Goal: Task Accomplishment & Management: Manage account settings

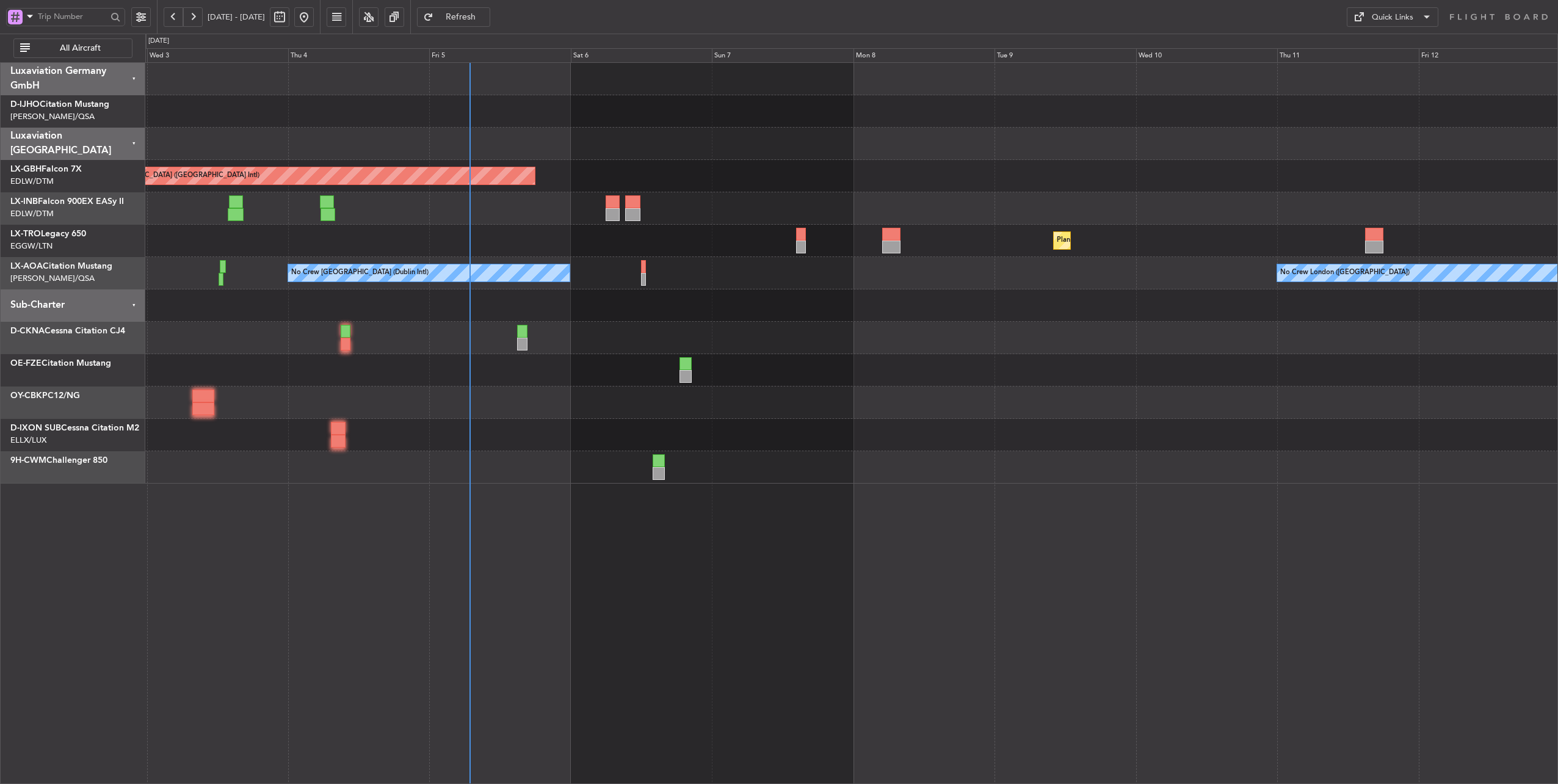
click at [565, 146] on div at bounding box center [852, 143] width 1413 height 33
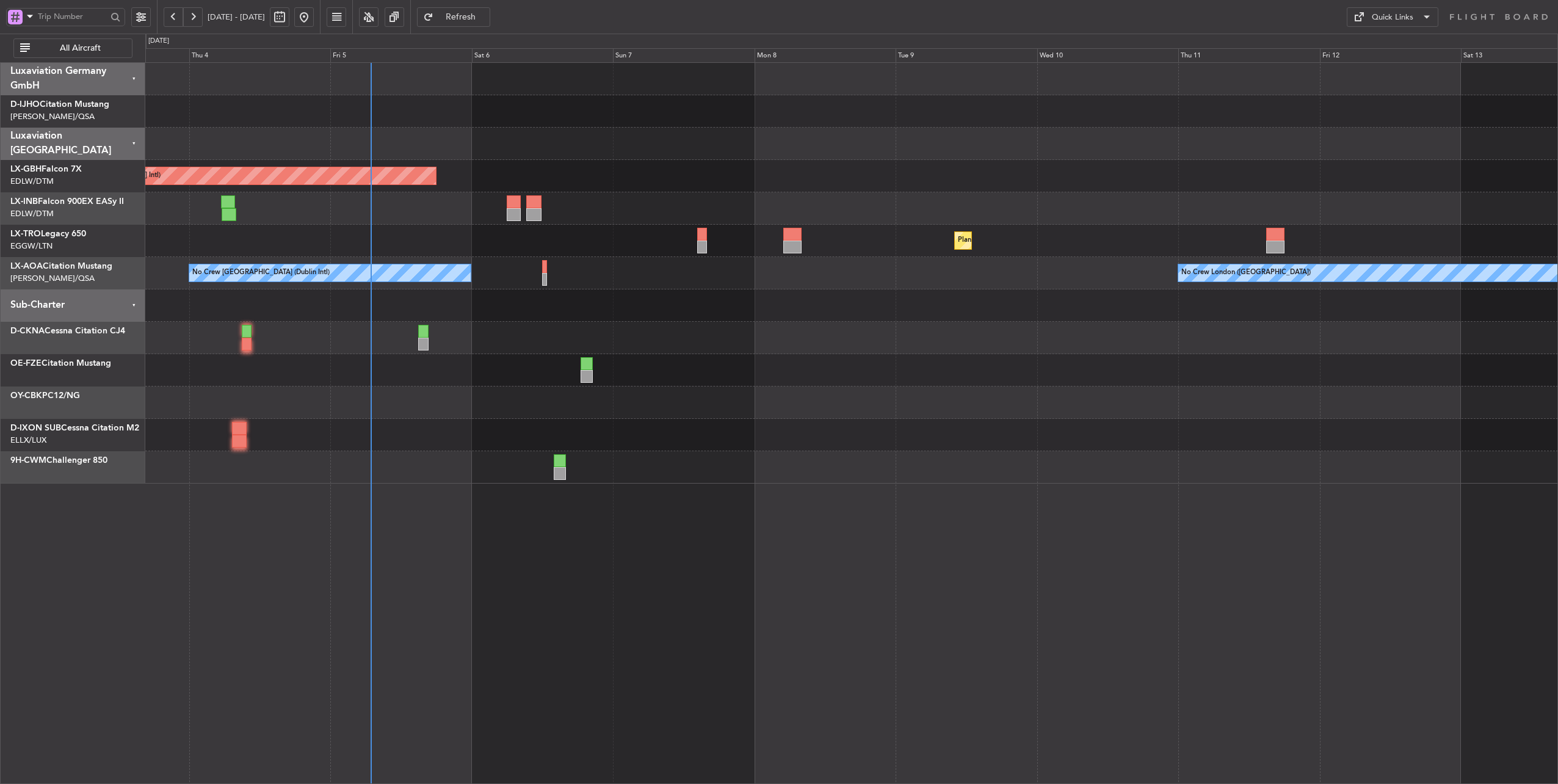
click at [488, 224] on div "Planned Maint [GEOGRAPHIC_DATA] ([GEOGRAPHIC_DATA] Intl) Unplanned Maint [GEOGR…" at bounding box center [852, 273] width 1413 height 421
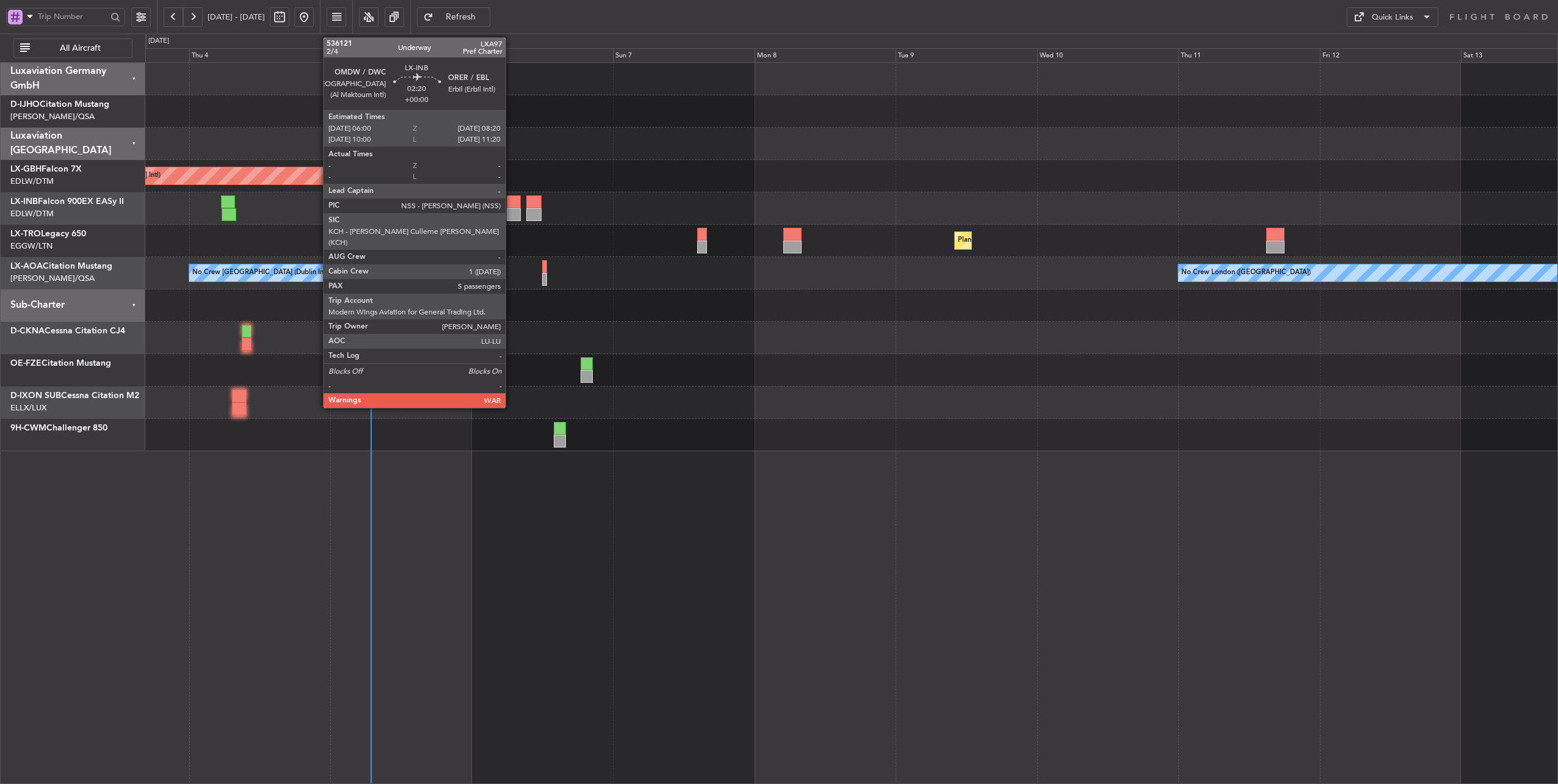
click at [512, 204] on div at bounding box center [513, 202] width 14 height 13
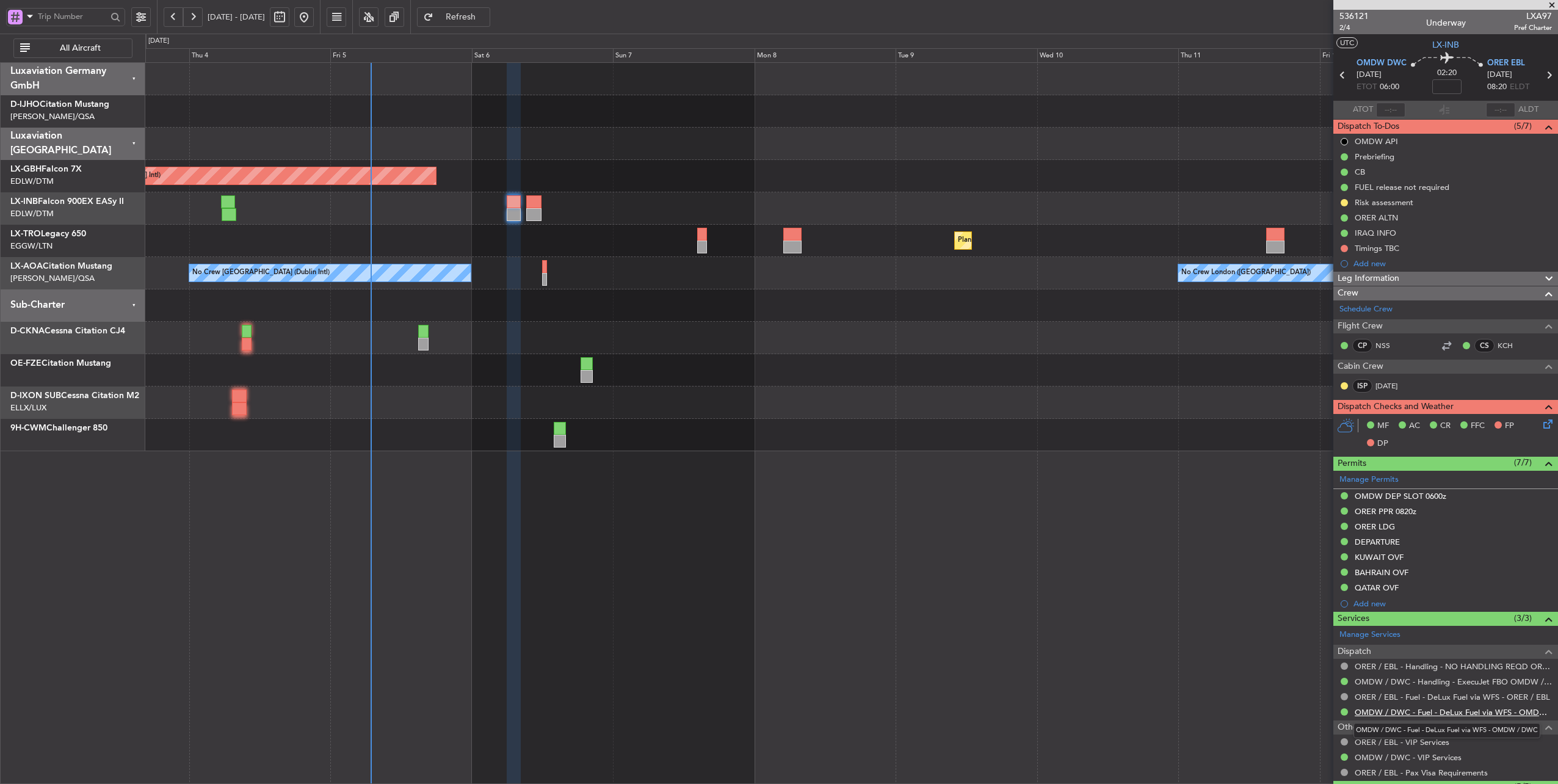
click at [1457, 712] on link "OMDW / DWC - Fuel - DeLux Fuel via WFS - OMDW / DWC" at bounding box center [1454, 712] width 197 height 10
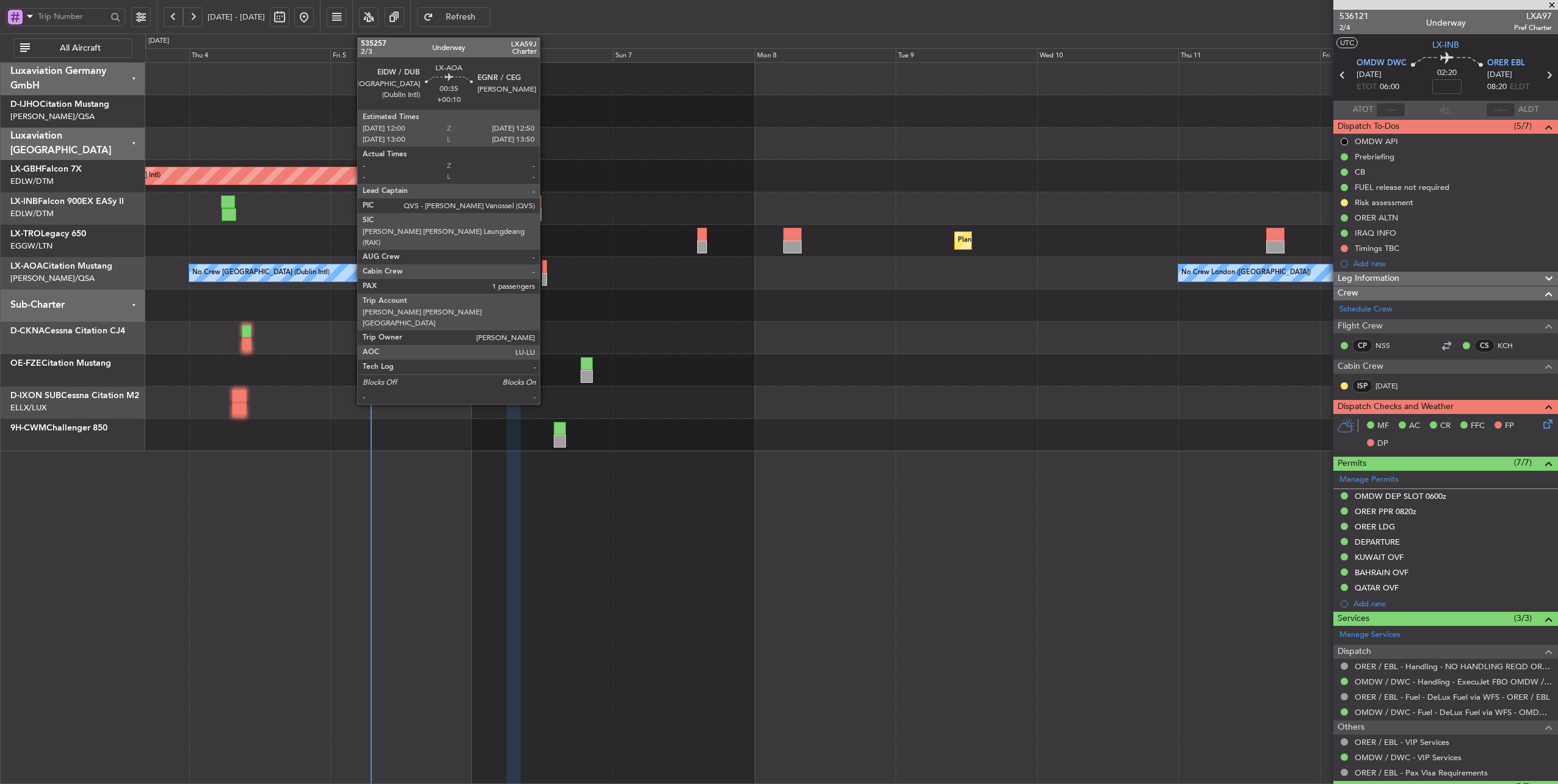
click at [546, 267] on div at bounding box center [545, 267] width 6 height 13
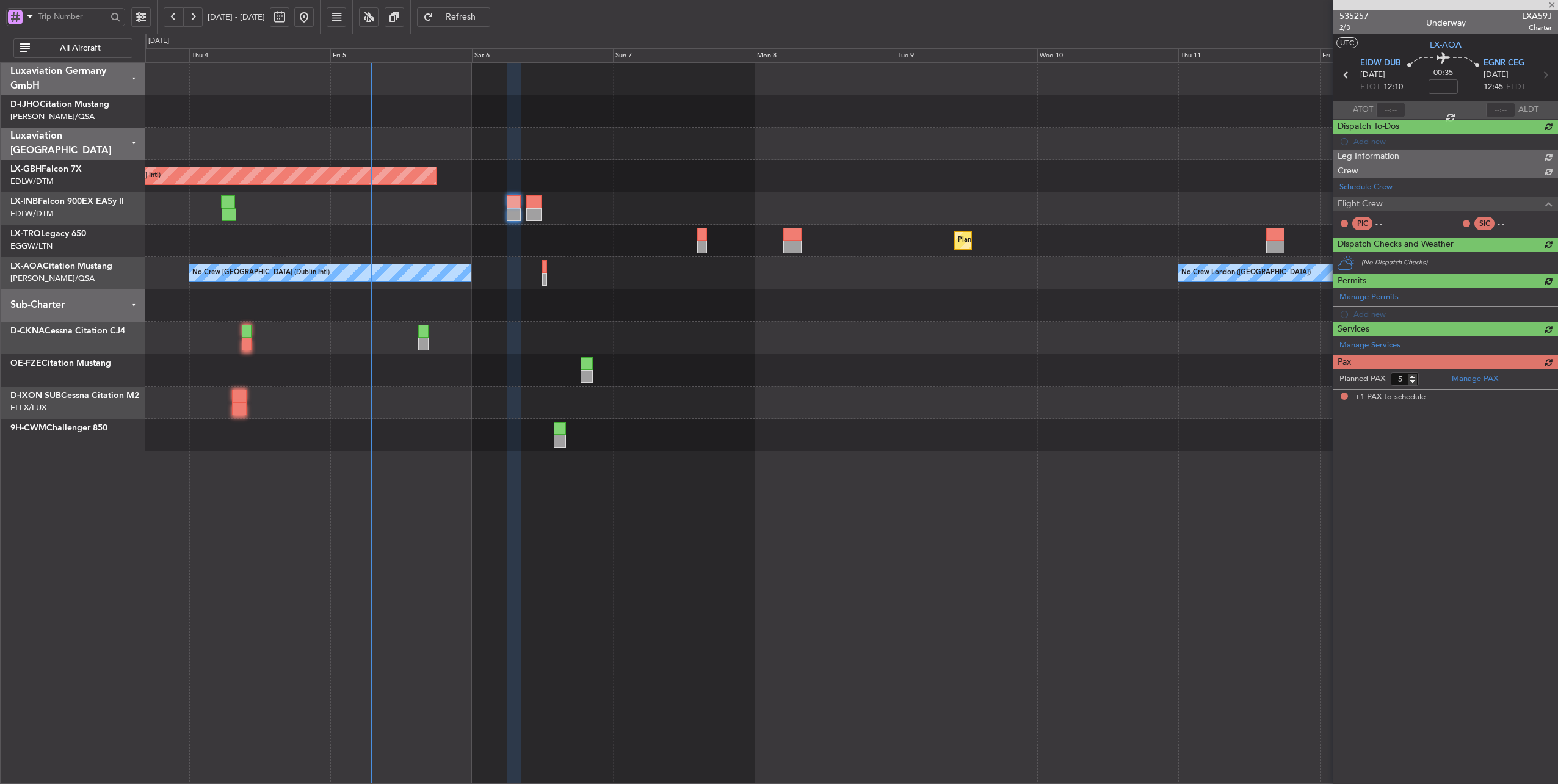
type input "+00:10"
type input "1"
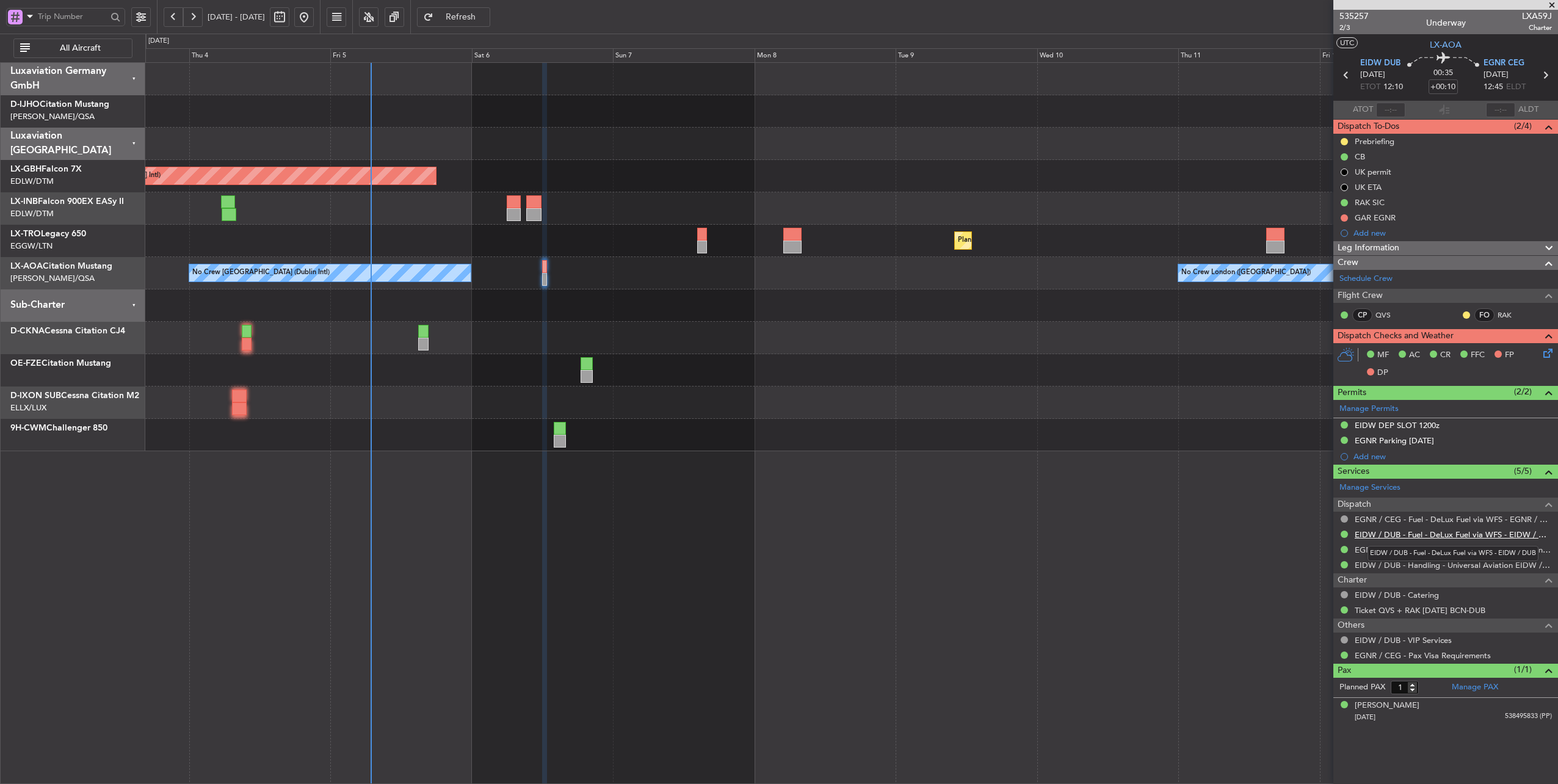
click at [1459, 533] on link "EIDW / DUB - Fuel - DeLux Fuel via WFS - EIDW / DUB" at bounding box center [1454, 535] width 197 height 10
click at [1375, 60] on span "EIDW DUB" at bounding box center [1380, 63] width 41 height 12
click at [1454, 533] on link "EIDW / DUB - Fuel - DeLux Fuel via WFS - EIDW / DUB" at bounding box center [1454, 535] width 197 height 10
click at [1472, 533] on link "EIDW / DUB - Fuel - DeLux Fuel via WFS - EIDW / DUB" at bounding box center [1454, 535] width 197 height 10
click at [1515, 62] on span "EGNR CEG" at bounding box center [1504, 63] width 41 height 12
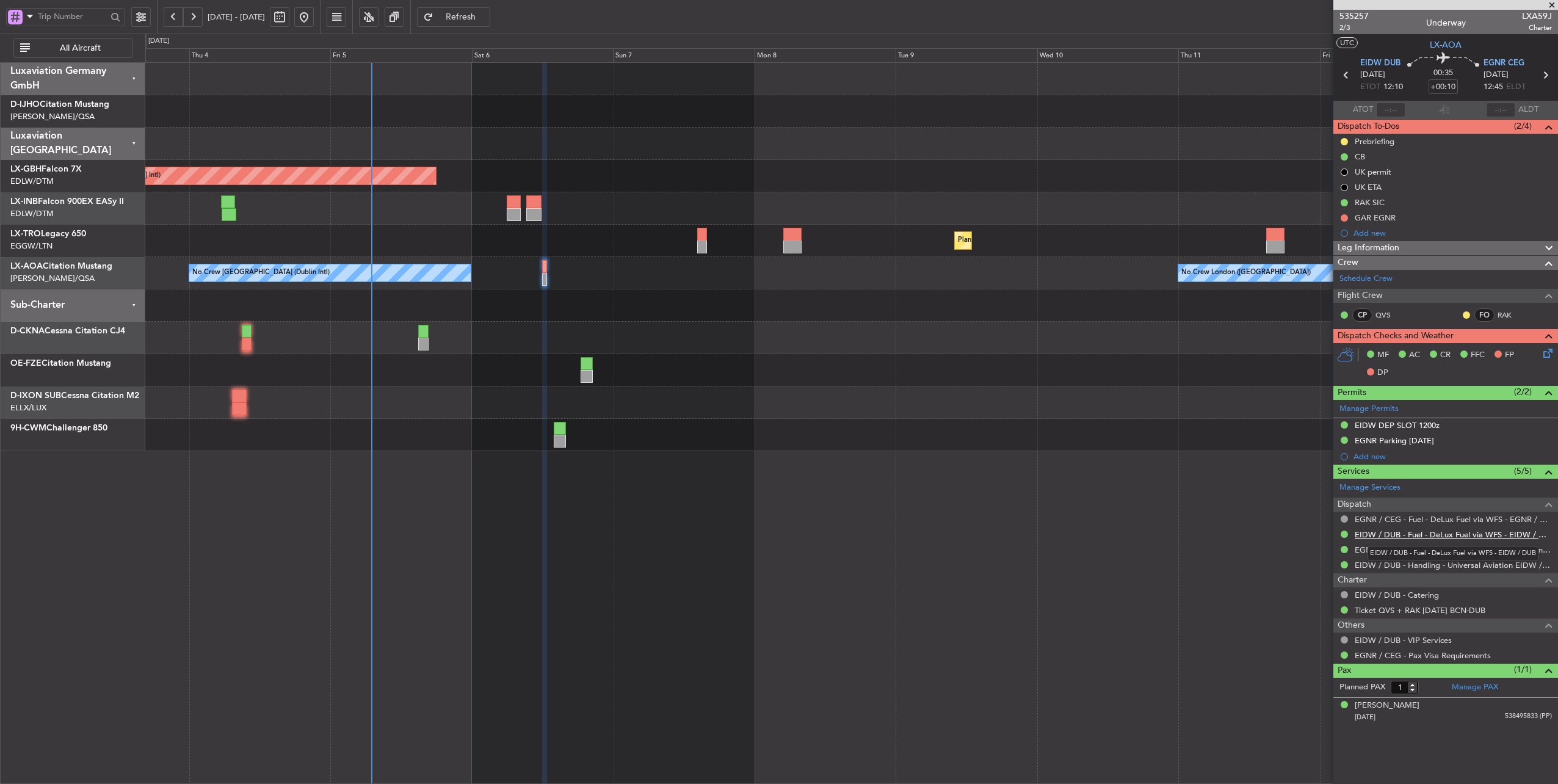
click at [1426, 531] on link "EIDW / DUB - Fuel - DeLux Fuel via WFS - EIDW / DUB" at bounding box center [1454, 535] width 197 height 10
click at [1425, 531] on link "EIDW / DUB - Fuel - DeLux Fuel via WFS - EIDW / DUB" at bounding box center [1454, 535] width 197 height 10
click at [483, 18] on span "Refresh" at bounding box center [461, 17] width 50 height 9
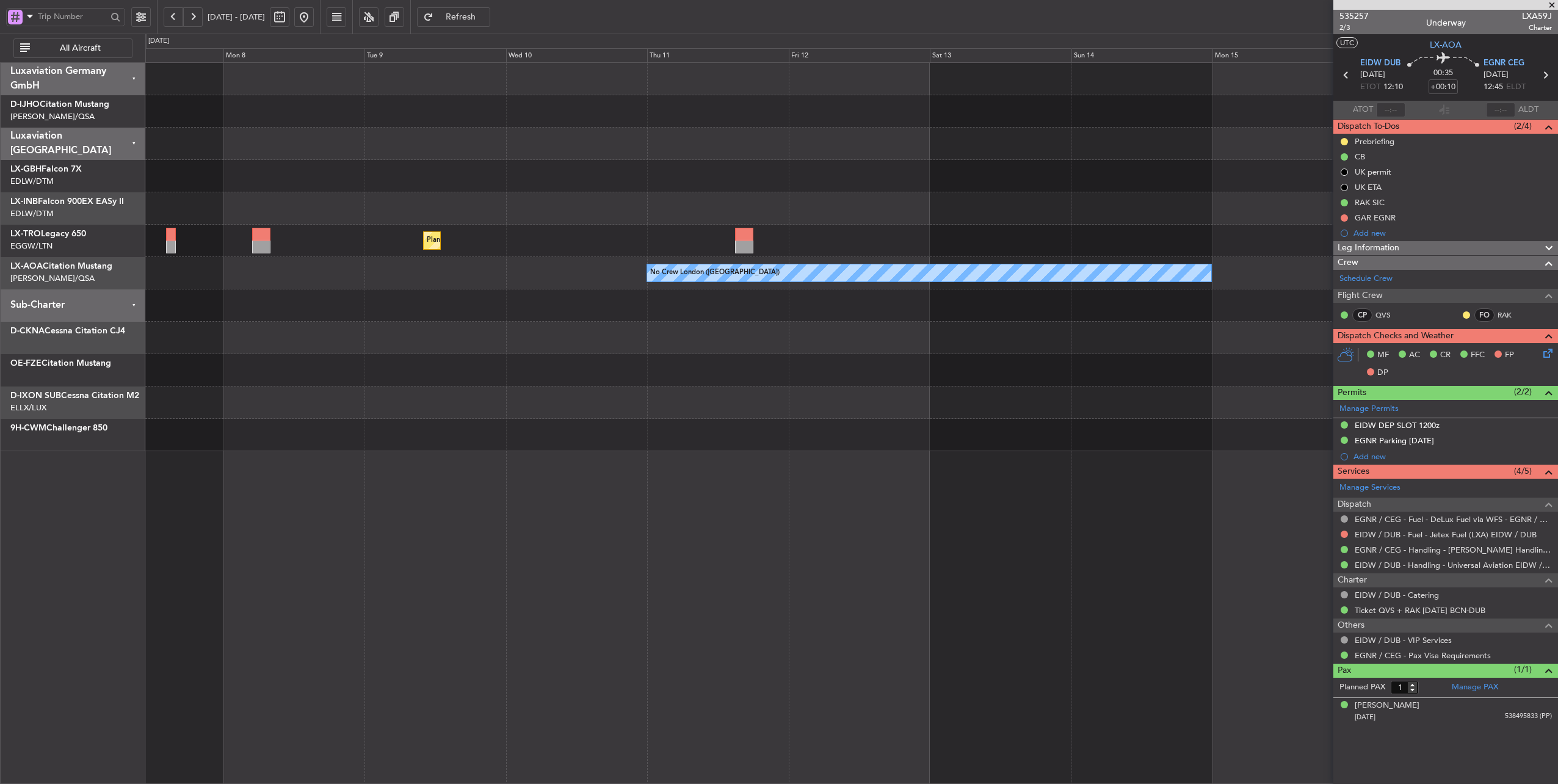
click at [531, 314] on div at bounding box center [852, 305] width 1413 height 33
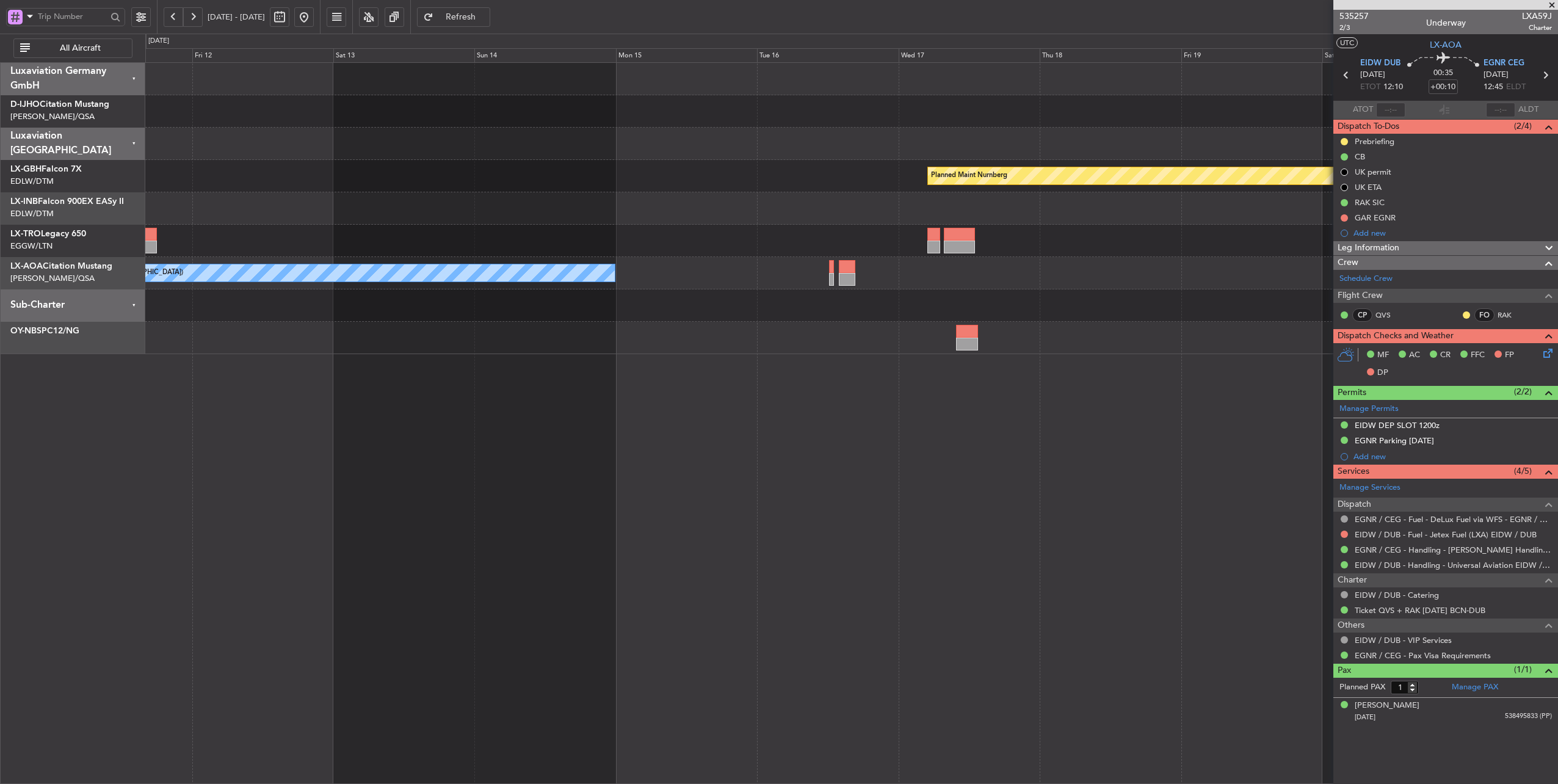
click at [301, 317] on div at bounding box center [852, 305] width 1413 height 33
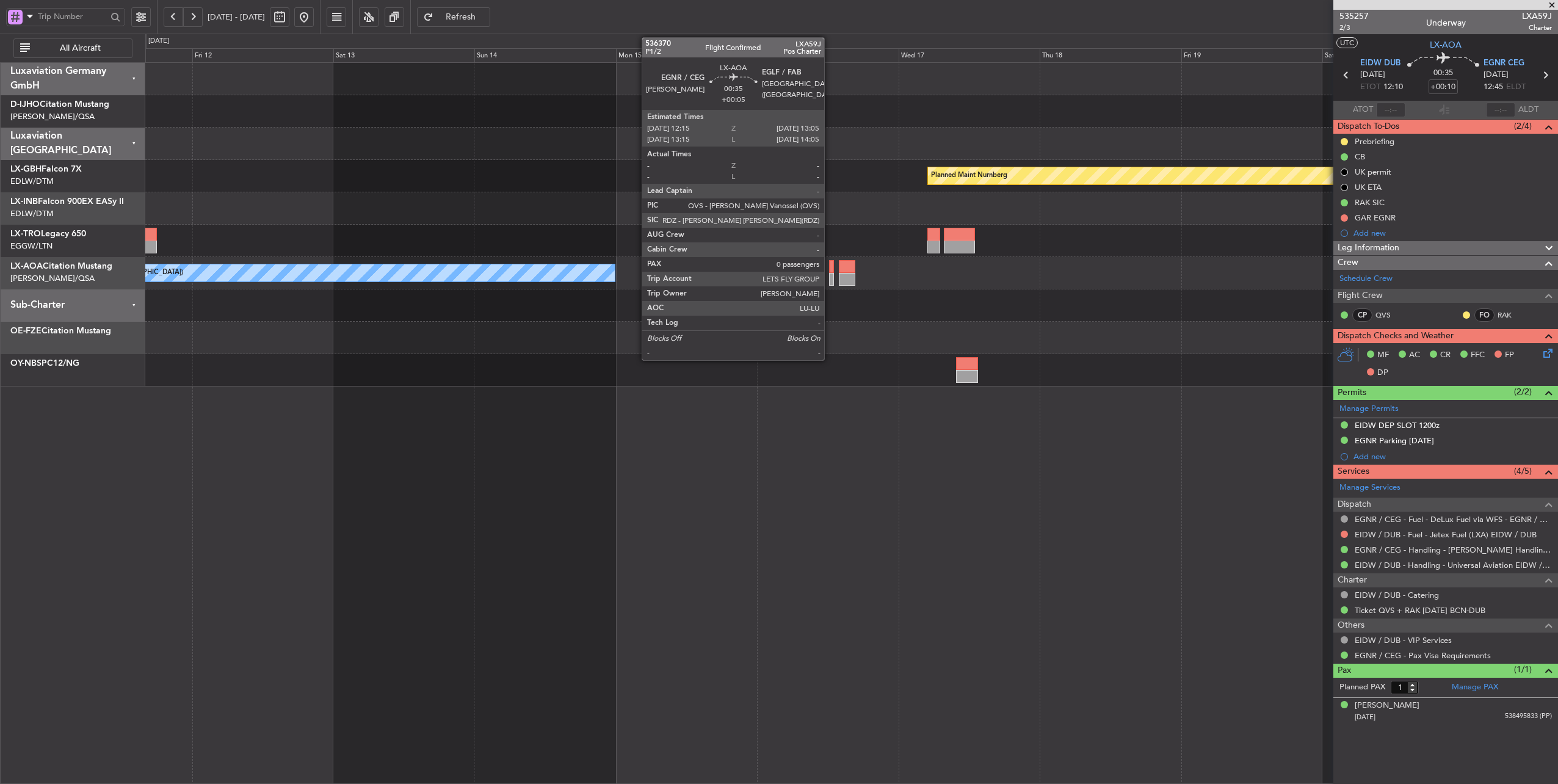
click at [830, 270] on div at bounding box center [832, 267] width 6 height 13
click at [832, 267] on div at bounding box center [832, 267] width 6 height 13
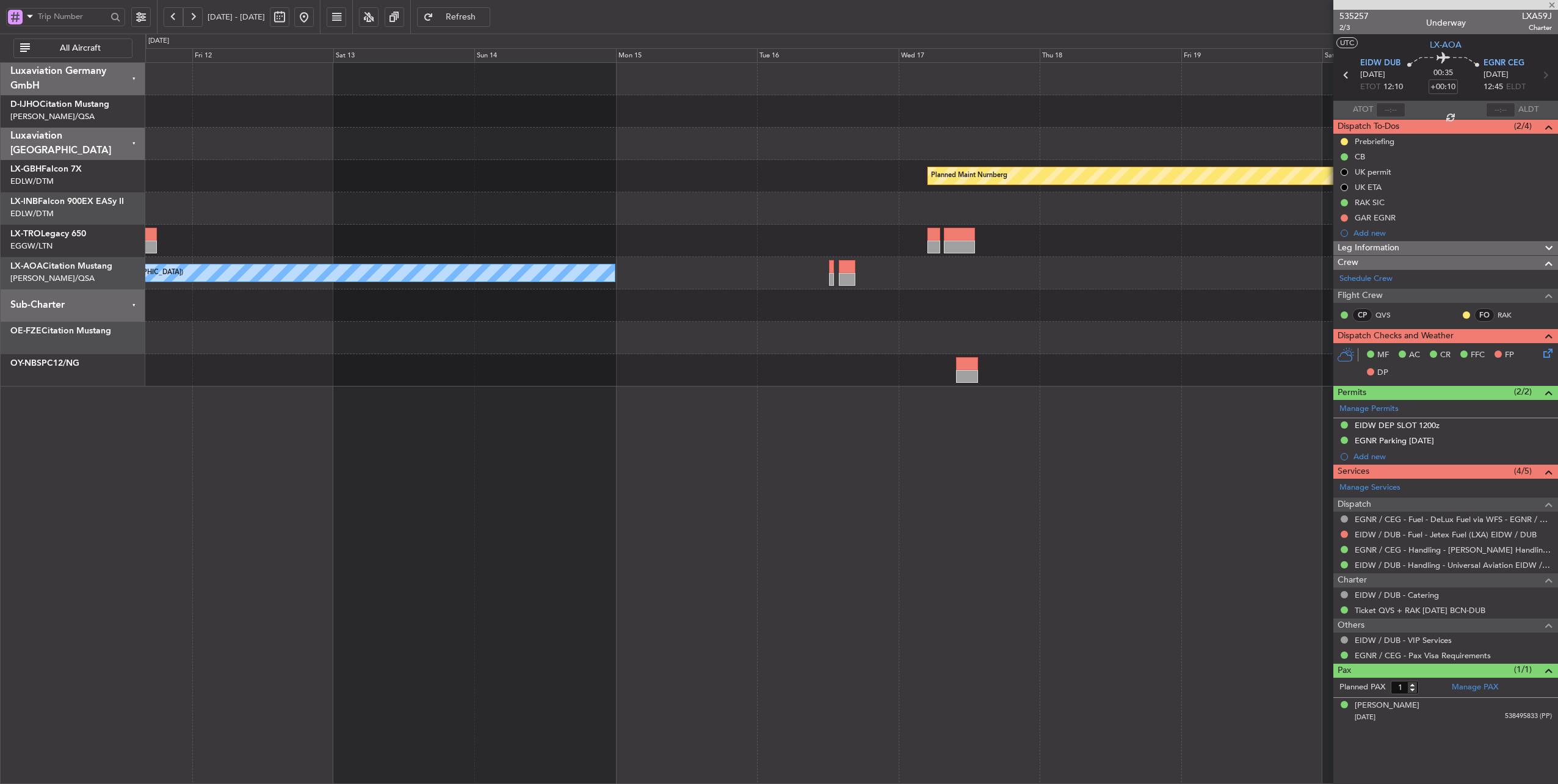
type input "+00:05"
type input "0"
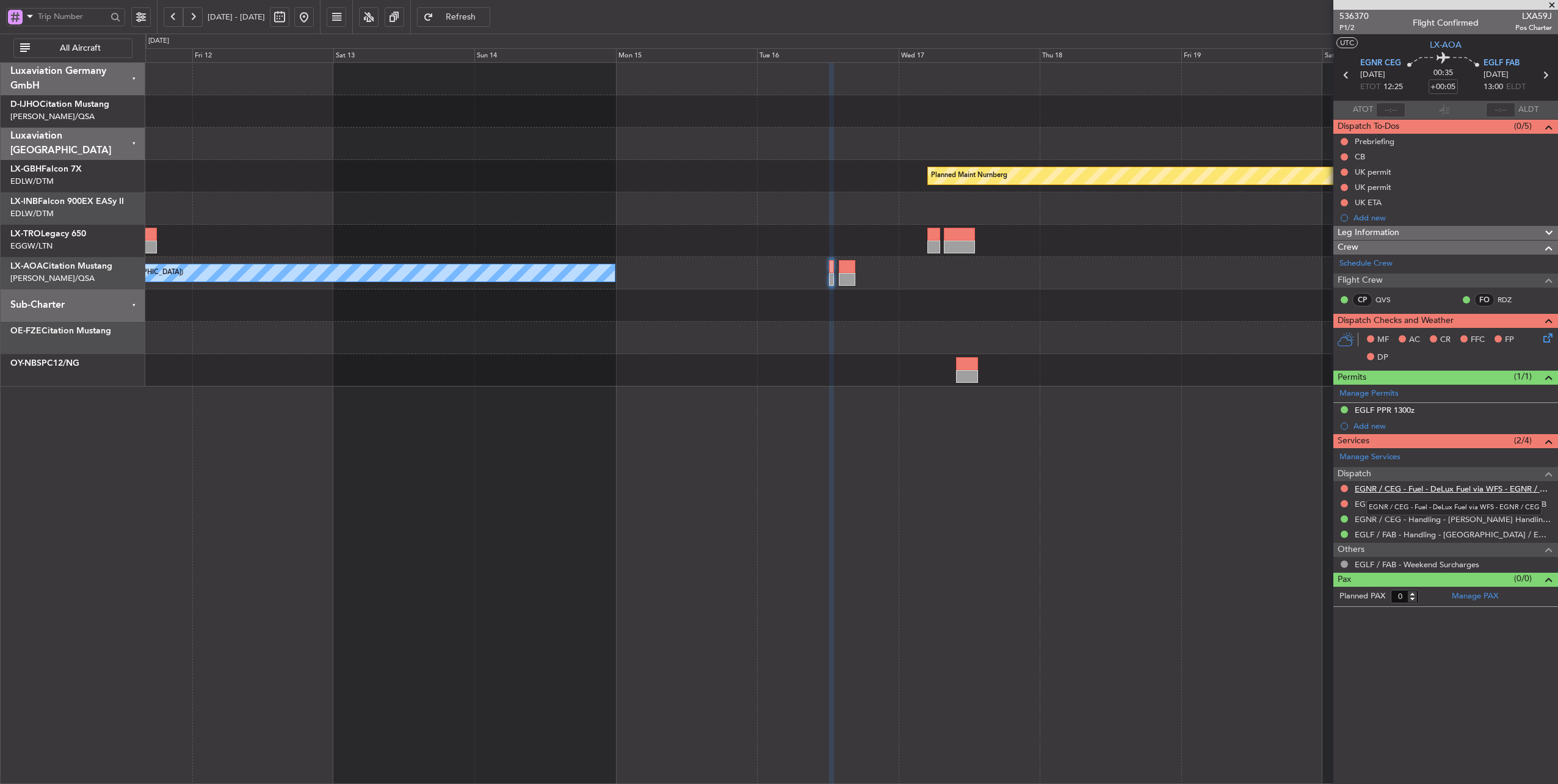
click at [1449, 486] on link "EGNR / CEG - Fuel - DeLux Fuel via WFS - EGNR / CEG" at bounding box center [1454, 488] width 197 height 10
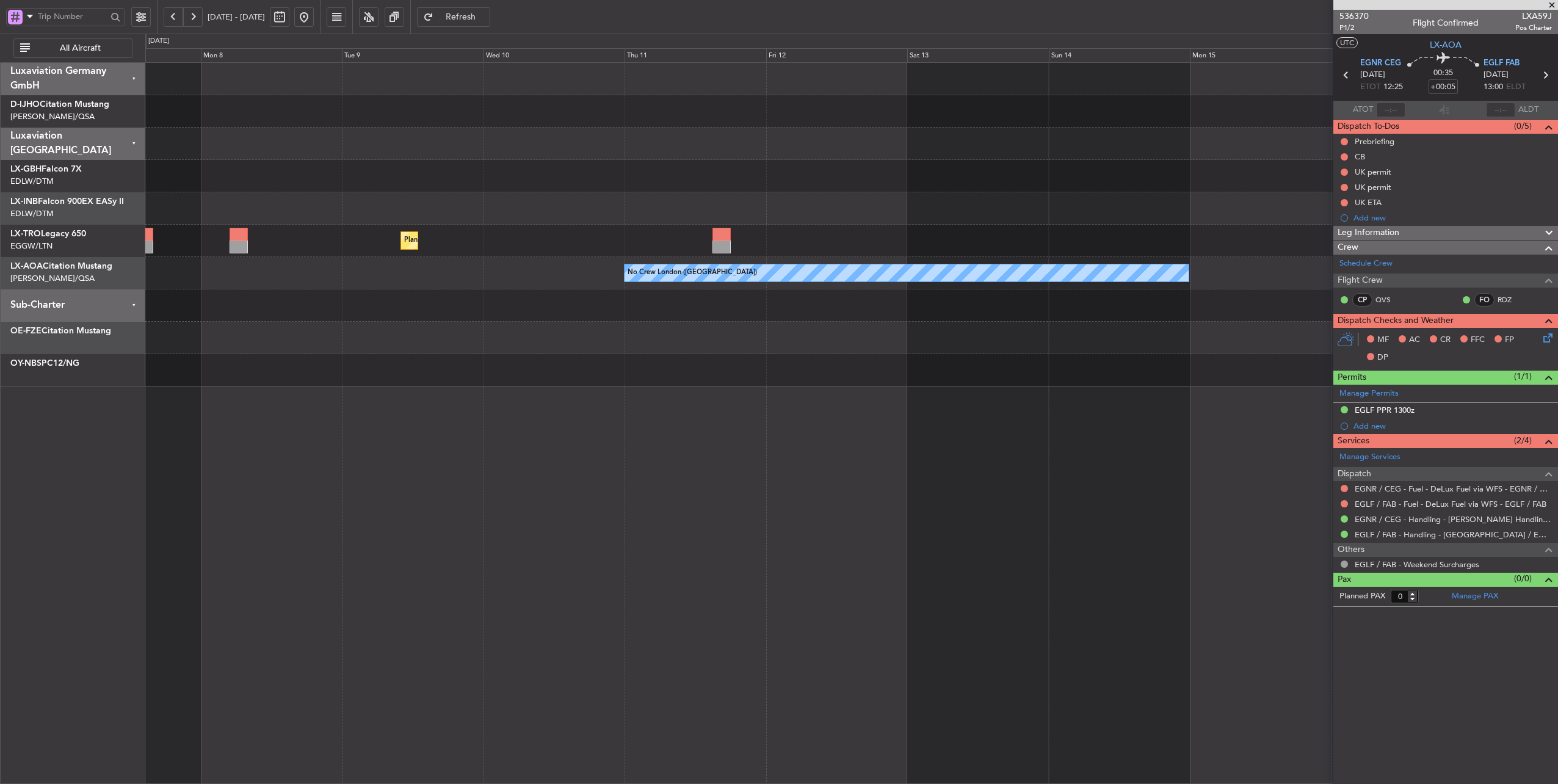
click at [1265, 243] on div "Planned Maint Nurnberg Planned Maint [GEOGRAPHIC_DATA] ([GEOGRAPHIC_DATA]) Plan…" at bounding box center [852, 225] width 1413 height 324
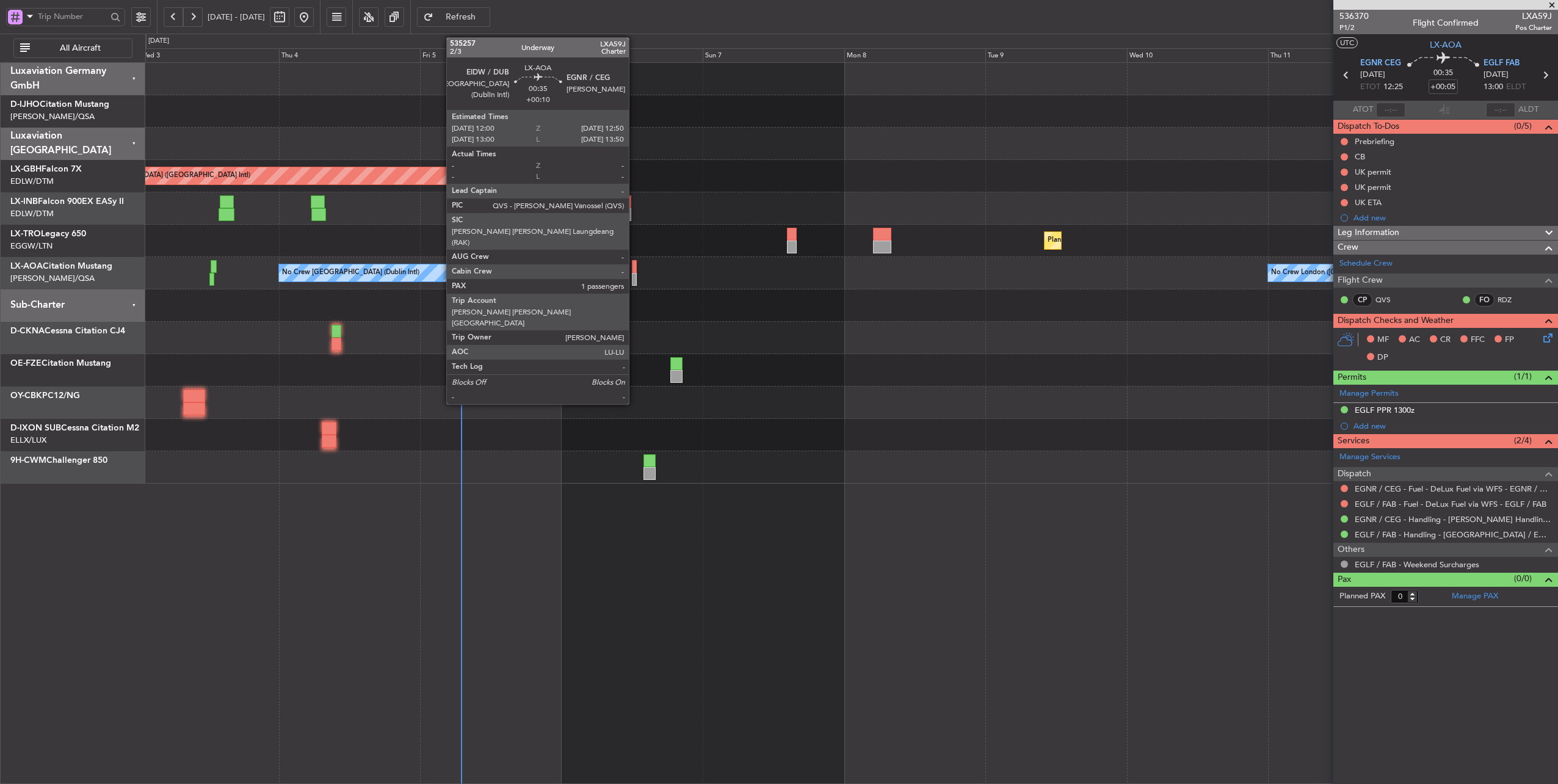
click at [635, 265] on div at bounding box center [635, 267] width 6 height 13
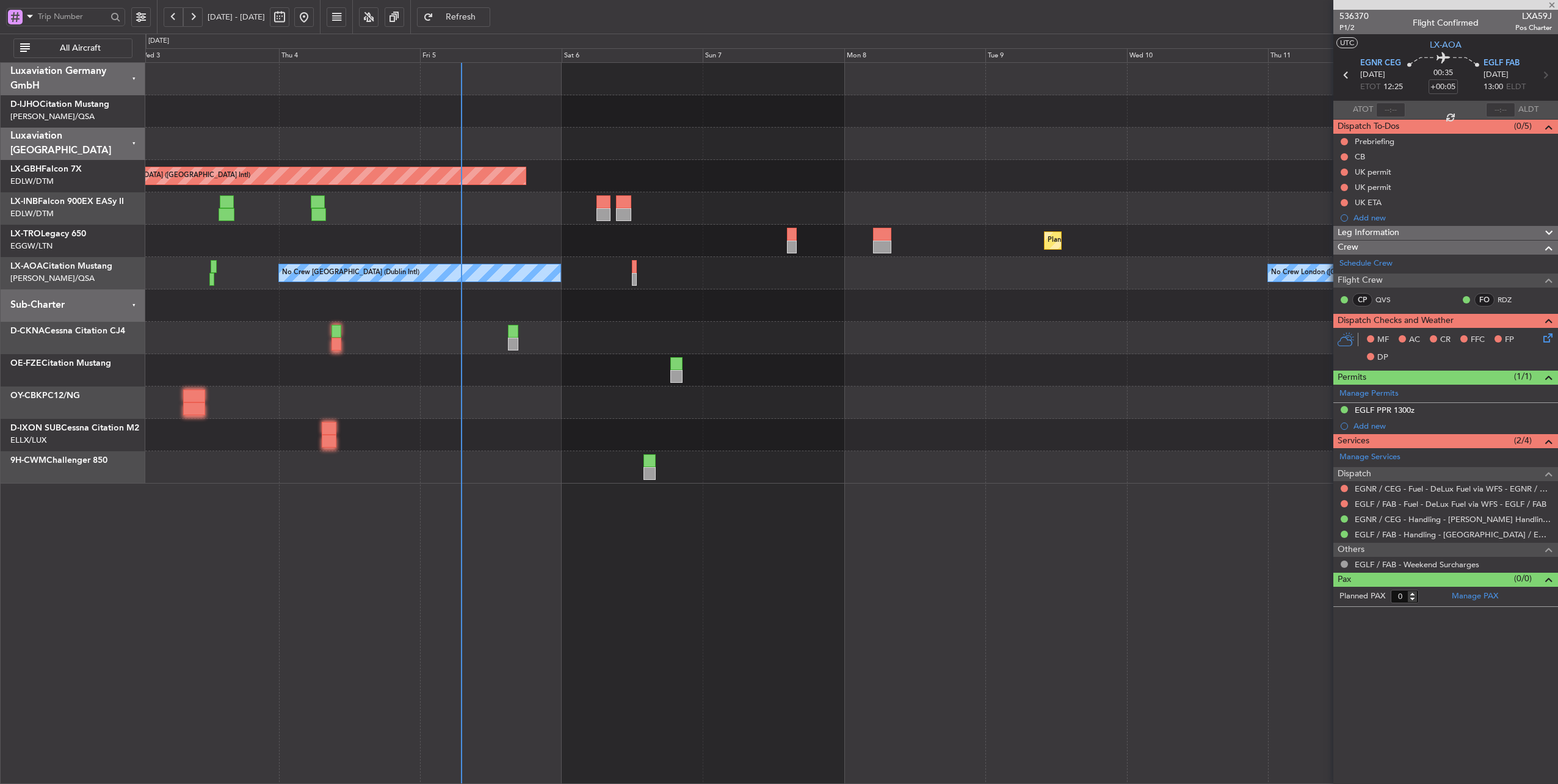
type input "+00:10"
type input "1"
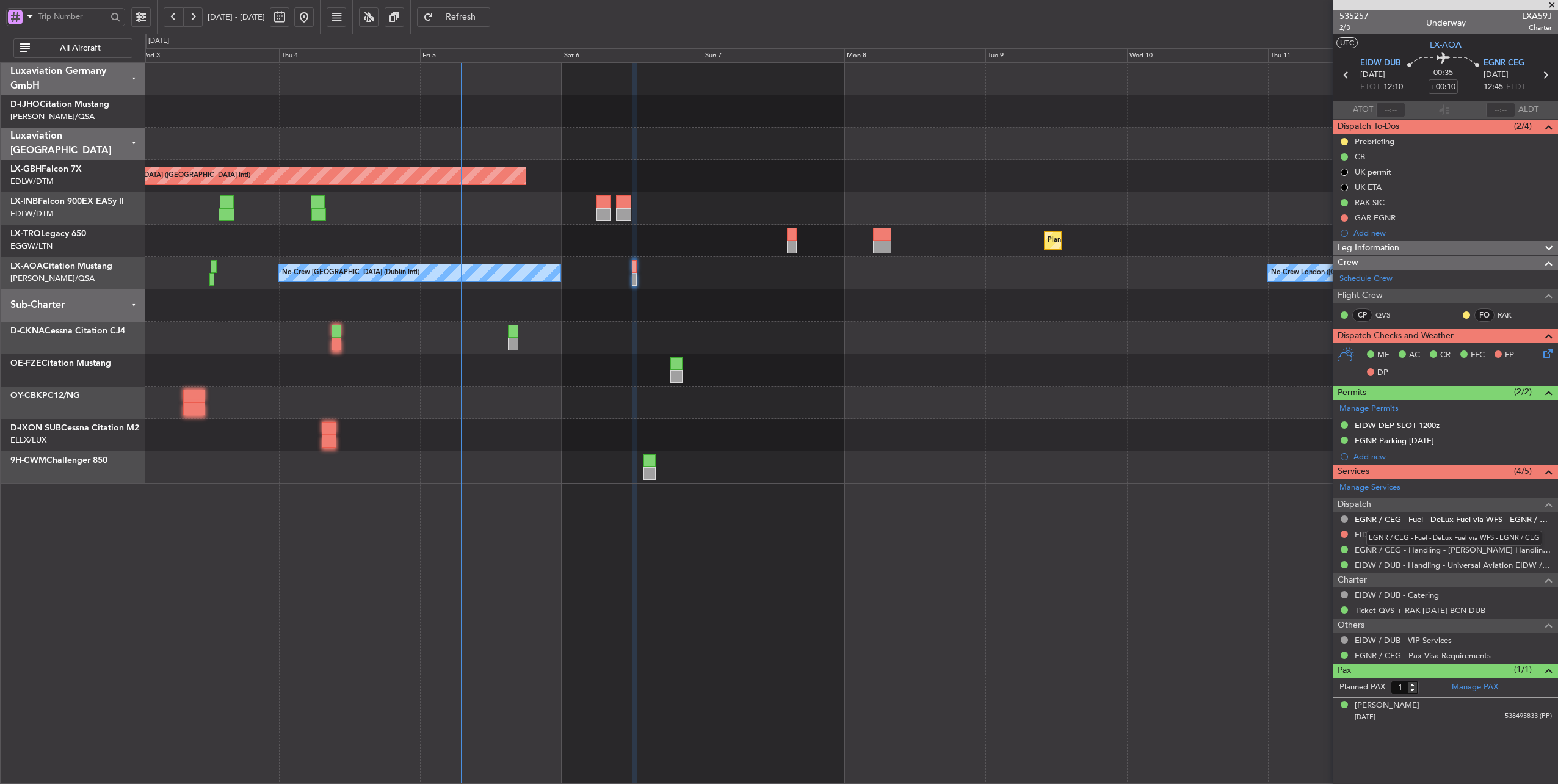
click at [1454, 517] on link "EGNR / CEG - Fuel - DeLux Fuel via WFS - EGNR / CEG" at bounding box center [1454, 519] width 197 height 10
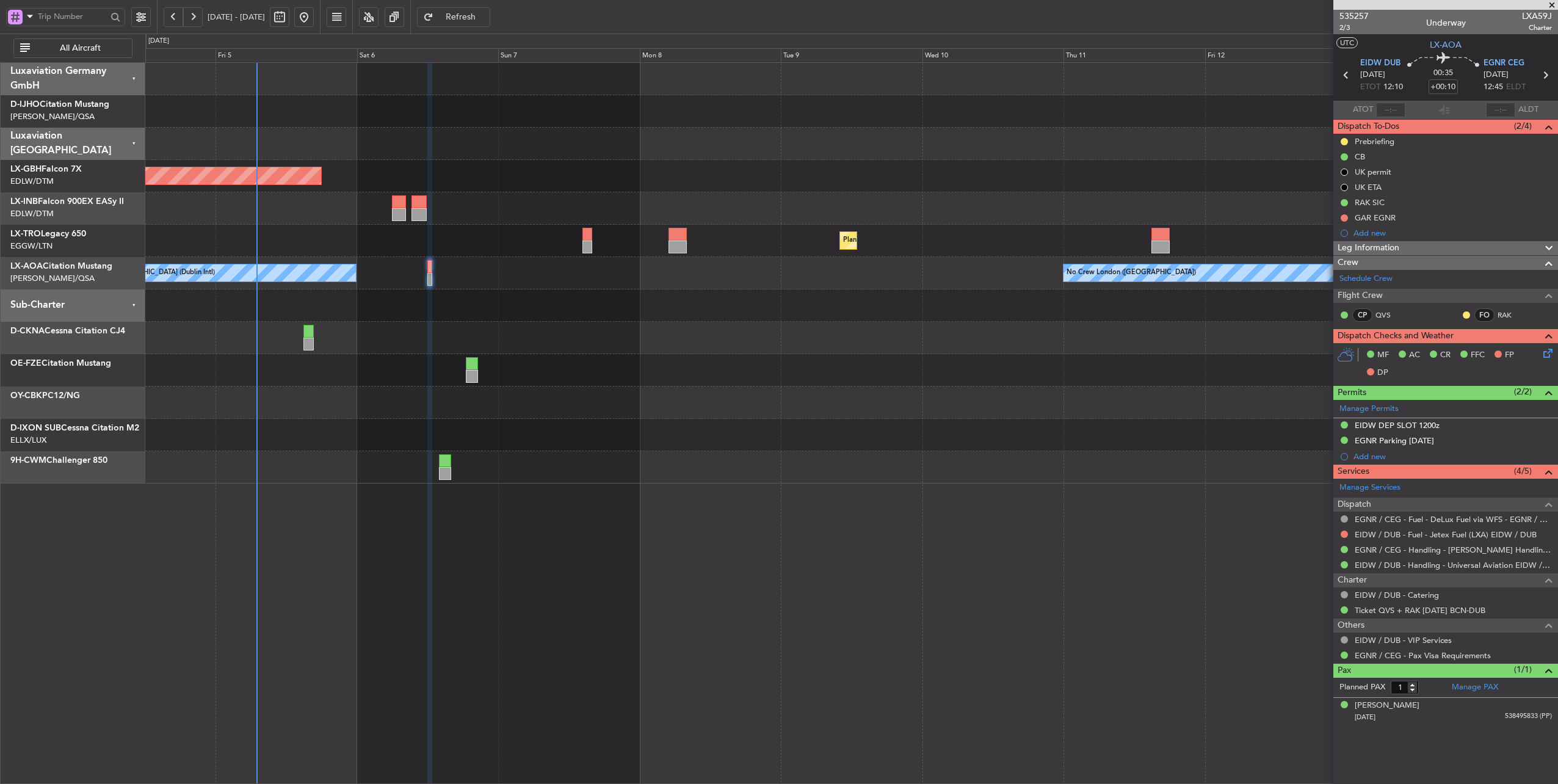
click at [521, 267] on div "No Crew [GEOGRAPHIC_DATA] (Dublin Intl) No Crew [GEOGRAPHIC_DATA] ([GEOGRAPHIC_…" at bounding box center [852, 273] width 1413 height 33
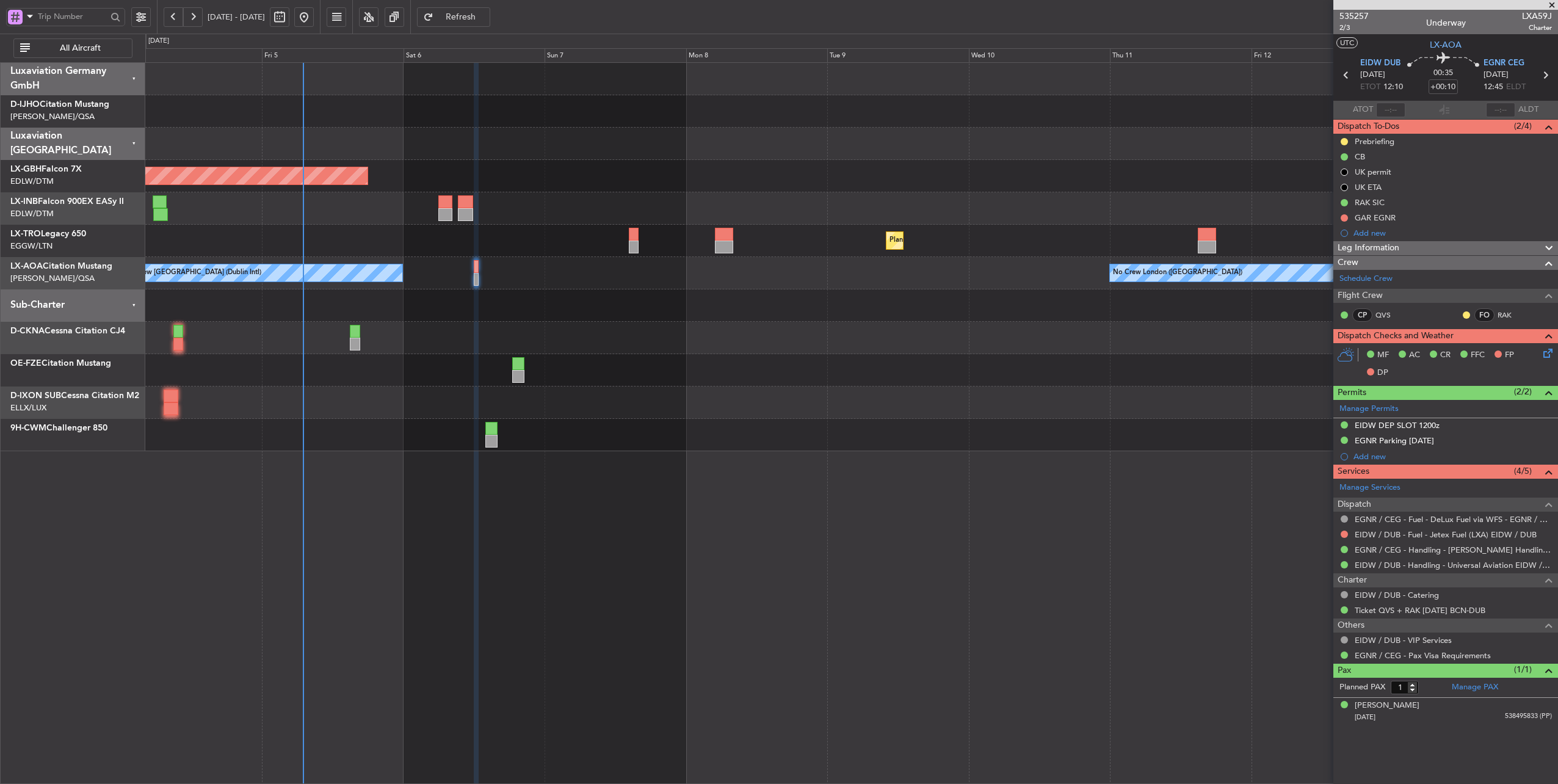
click at [649, 281] on div "No Crew [GEOGRAPHIC_DATA] (Dublin Intl) No Crew [GEOGRAPHIC_DATA] ([GEOGRAPHIC_…" at bounding box center [852, 273] width 1413 height 33
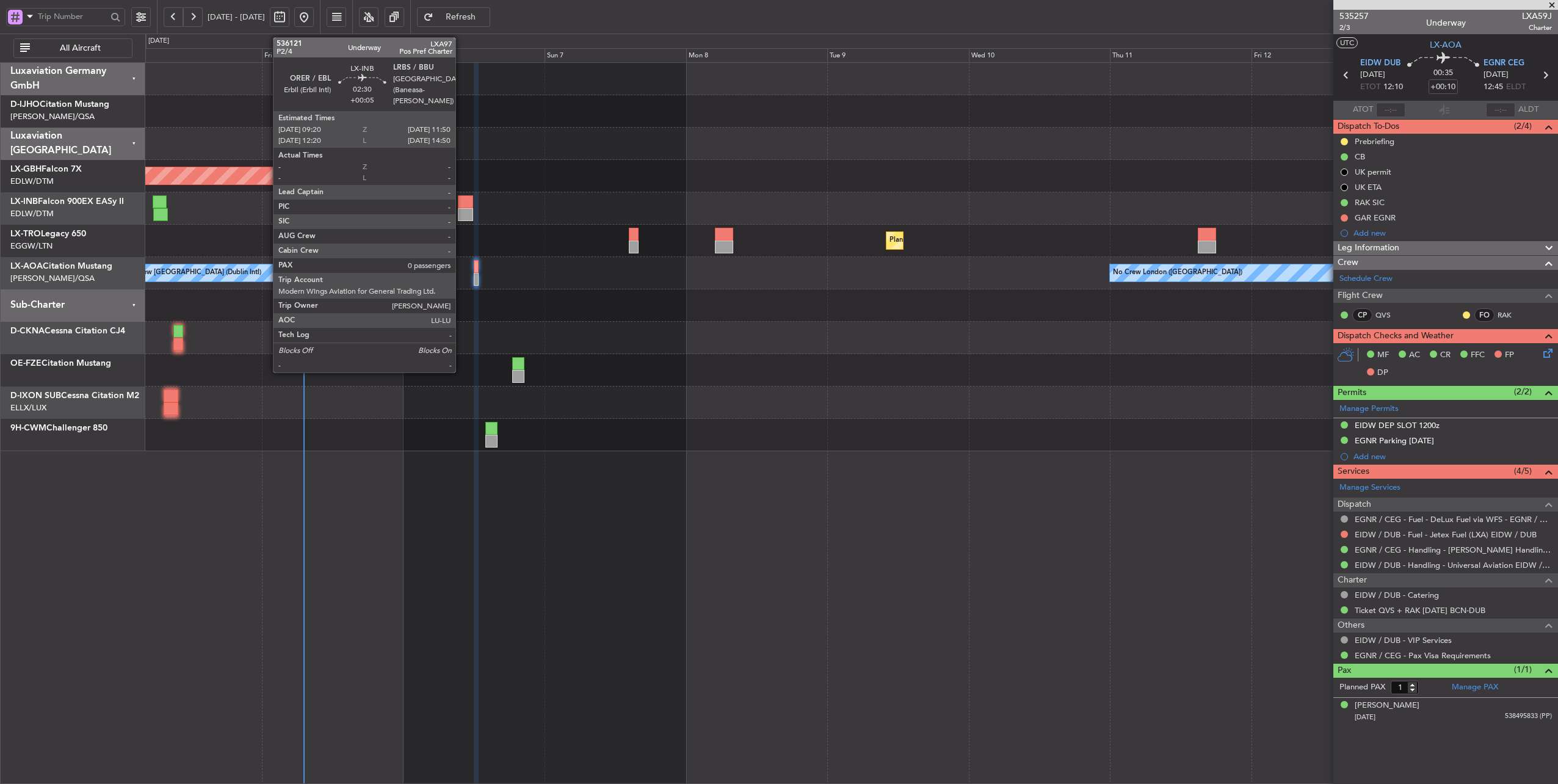
click at [462, 208] on div at bounding box center [465, 214] width 15 height 13
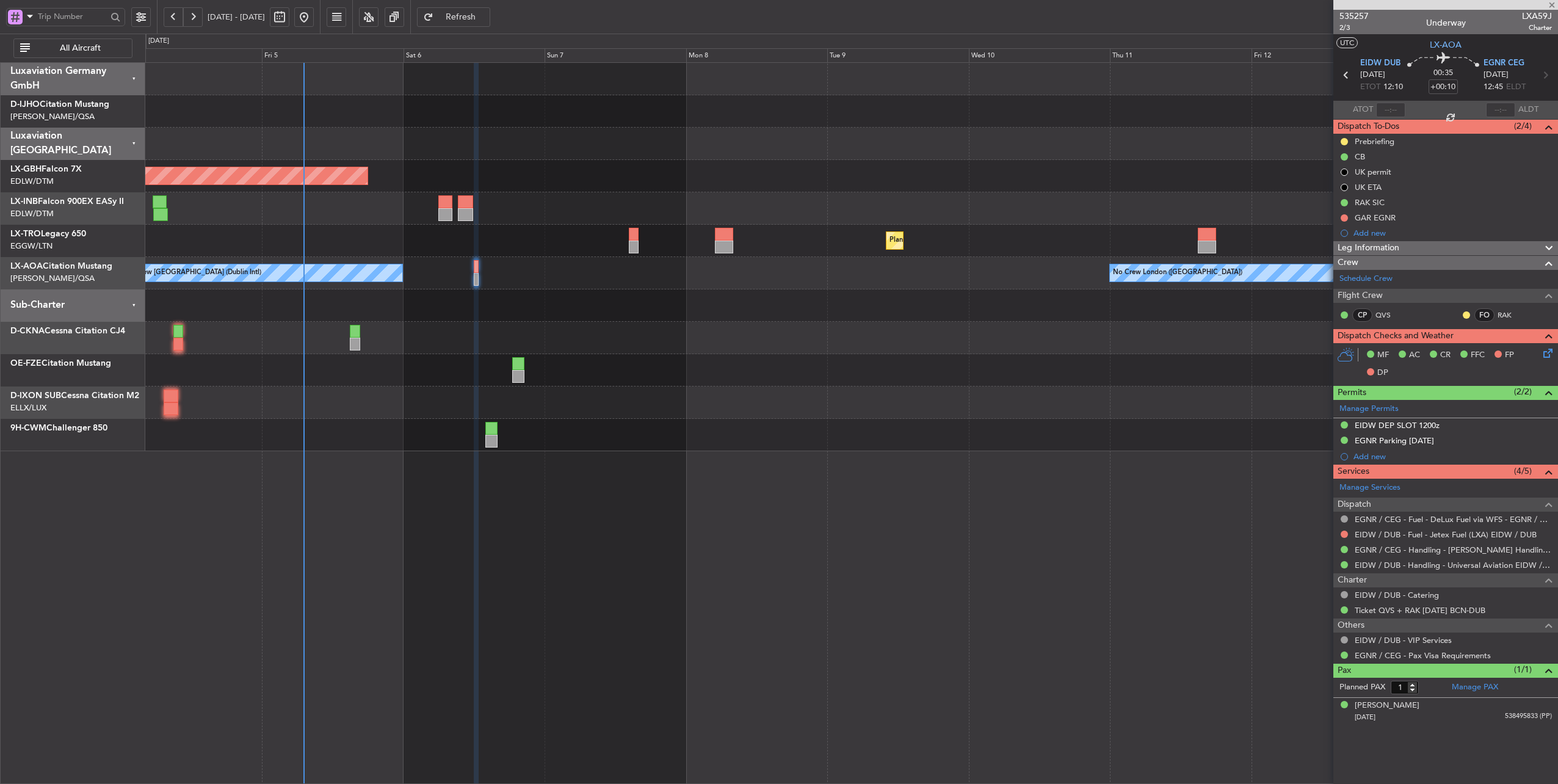
type input "+00:05"
type input "0"
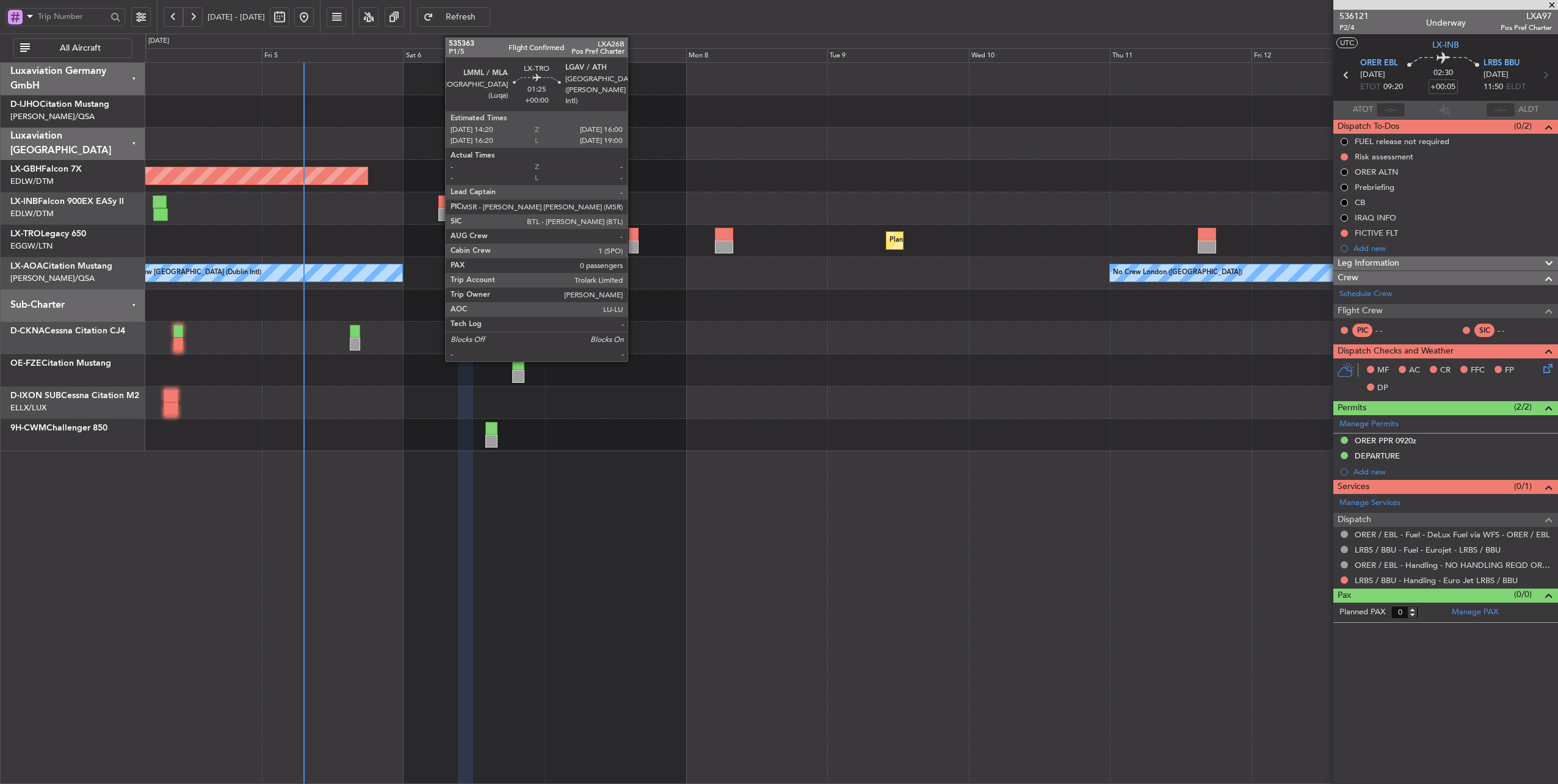
click at [634, 238] on div at bounding box center [634, 234] width 10 height 13
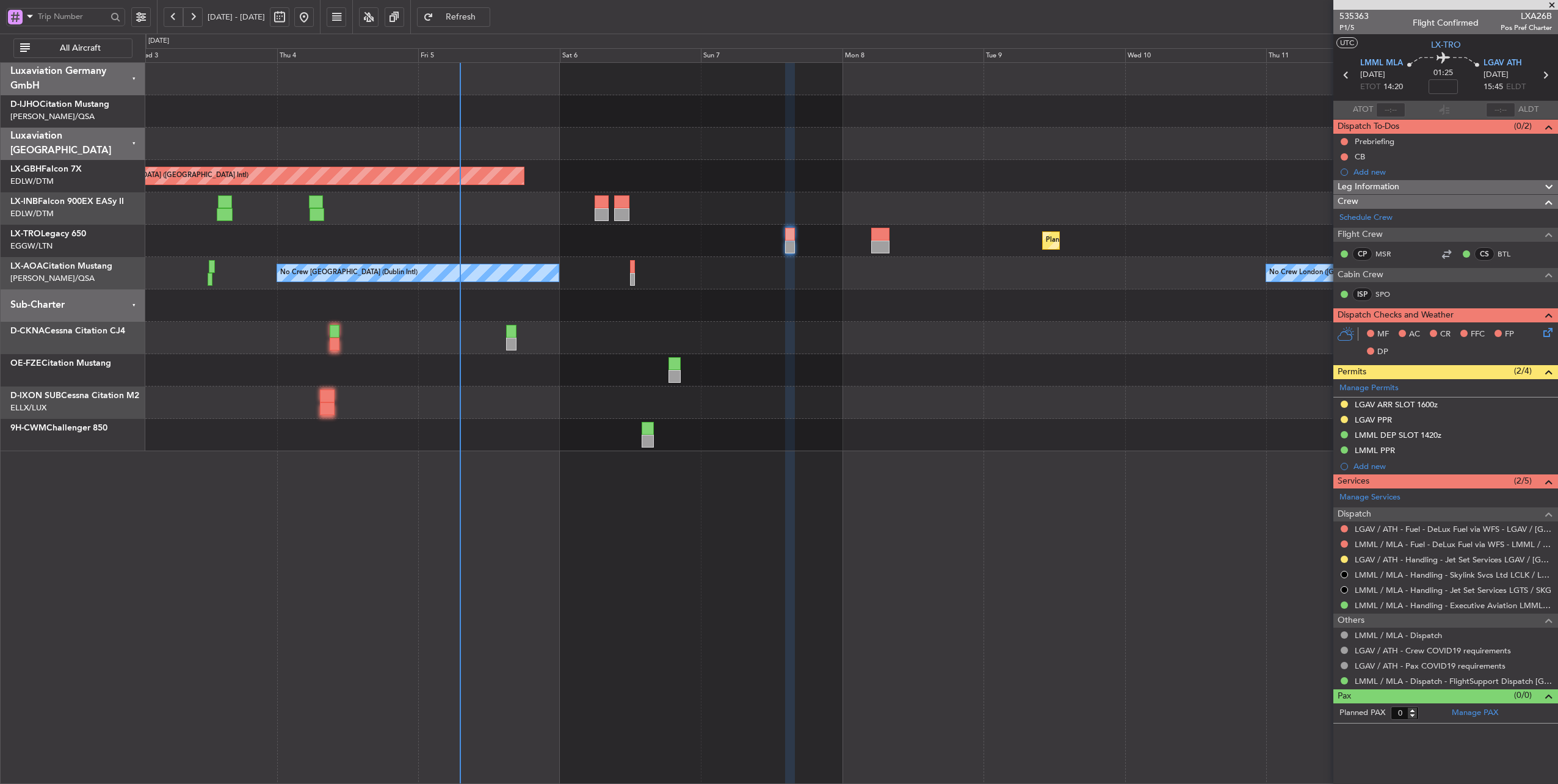
click at [529, 399] on div "Planned Maint [GEOGRAPHIC_DATA] ([GEOGRAPHIC_DATA] Intl) Unplanned Maint [GEOGR…" at bounding box center [852, 257] width 1413 height 388
